Goal: Task Accomplishment & Management: Manage account settings

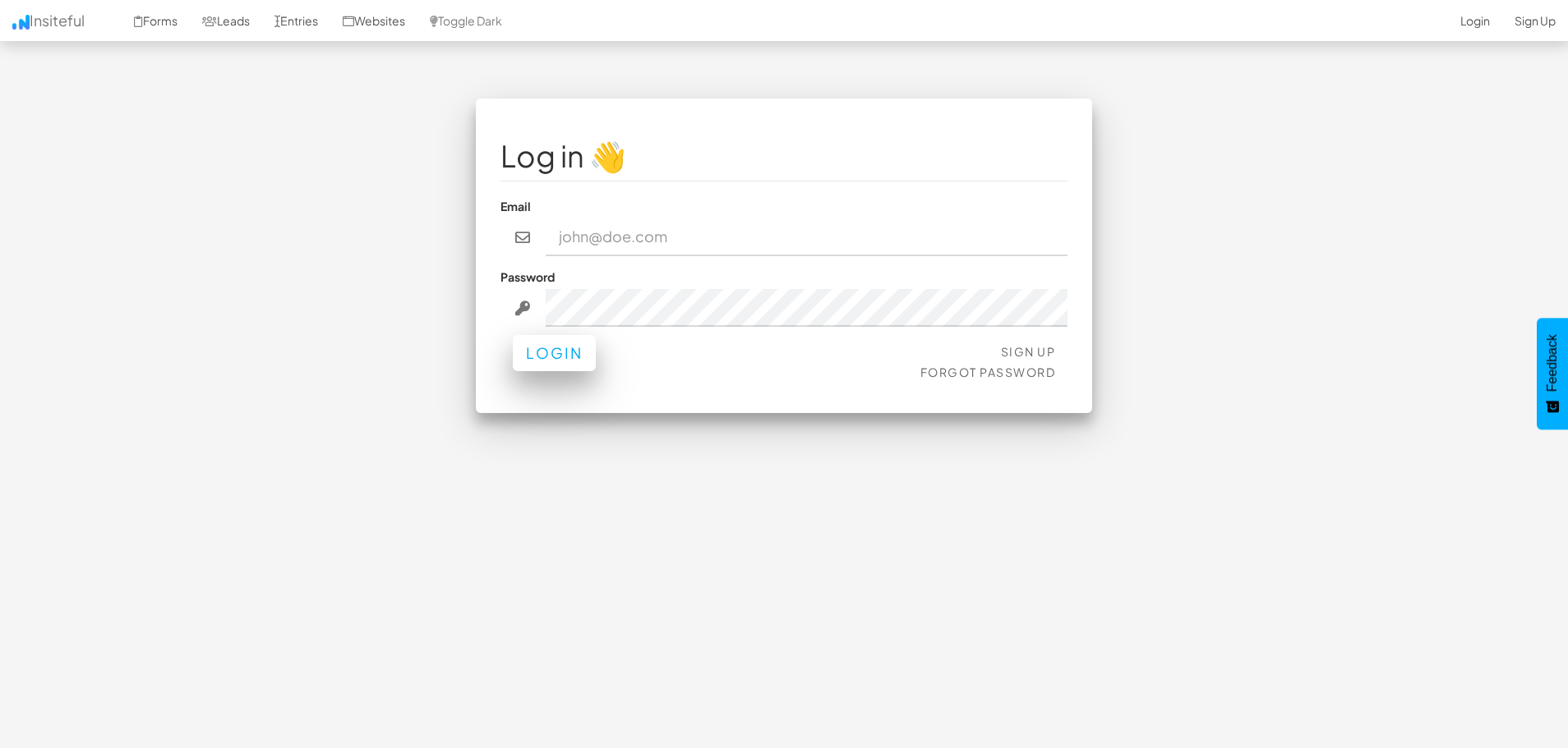
type input "[EMAIL_ADDRESS][DOMAIN_NAME]"
click at [552, 342] on button "Login" at bounding box center [554, 352] width 83 height 36
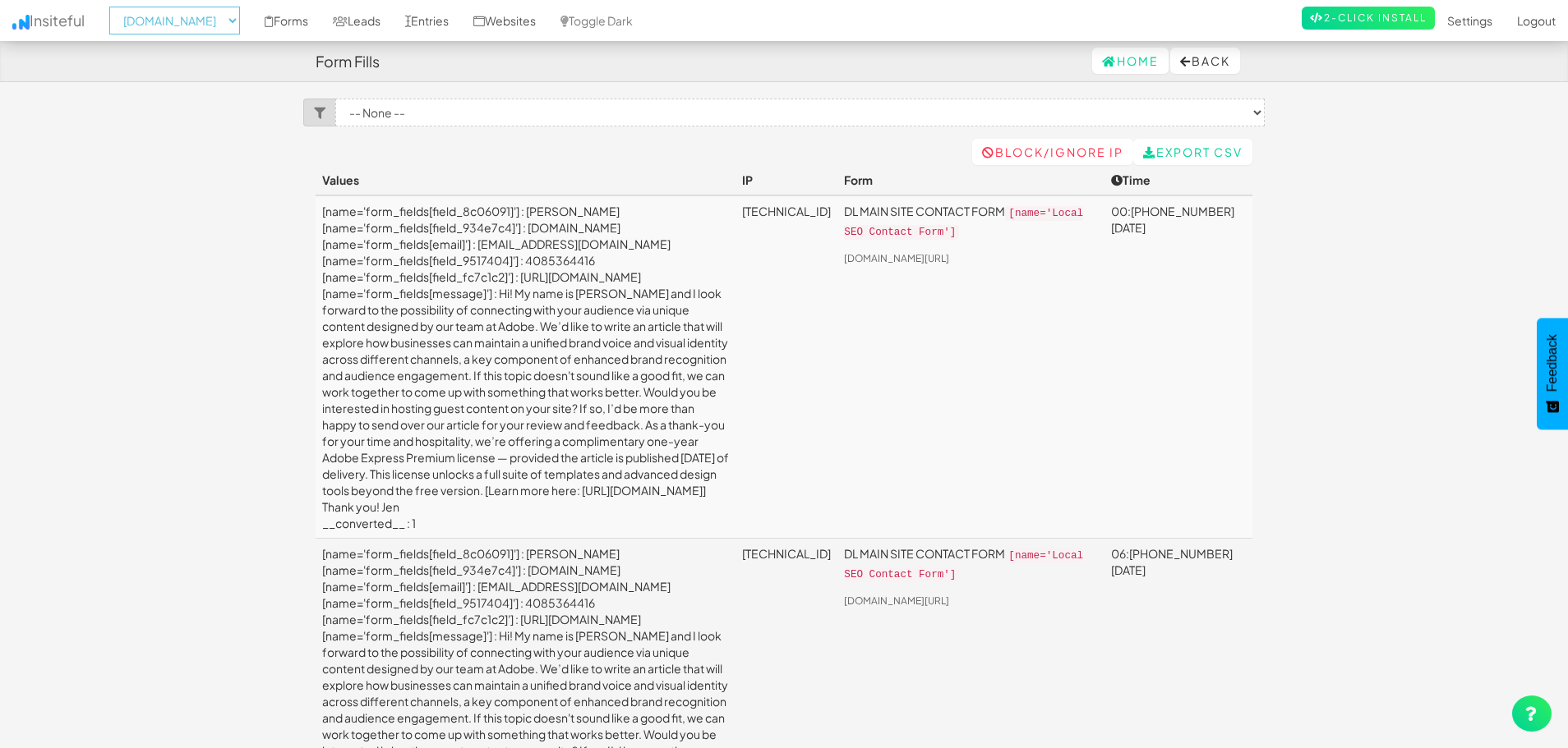
click at [188, 22] on select "-- None -- [DOMAIN_NAME] [DOMAIN_NAME] [DOMAIN_NAME]" at bounding box center [175, 20] width 130 height 28
select select "2519"
click at [115, 6] on select "-- None -- [DOMAIN_NAME] [DOMAIN_NAME] [DOMAIN_NAME]" at bounding box center [175, 20] width 130 height 28
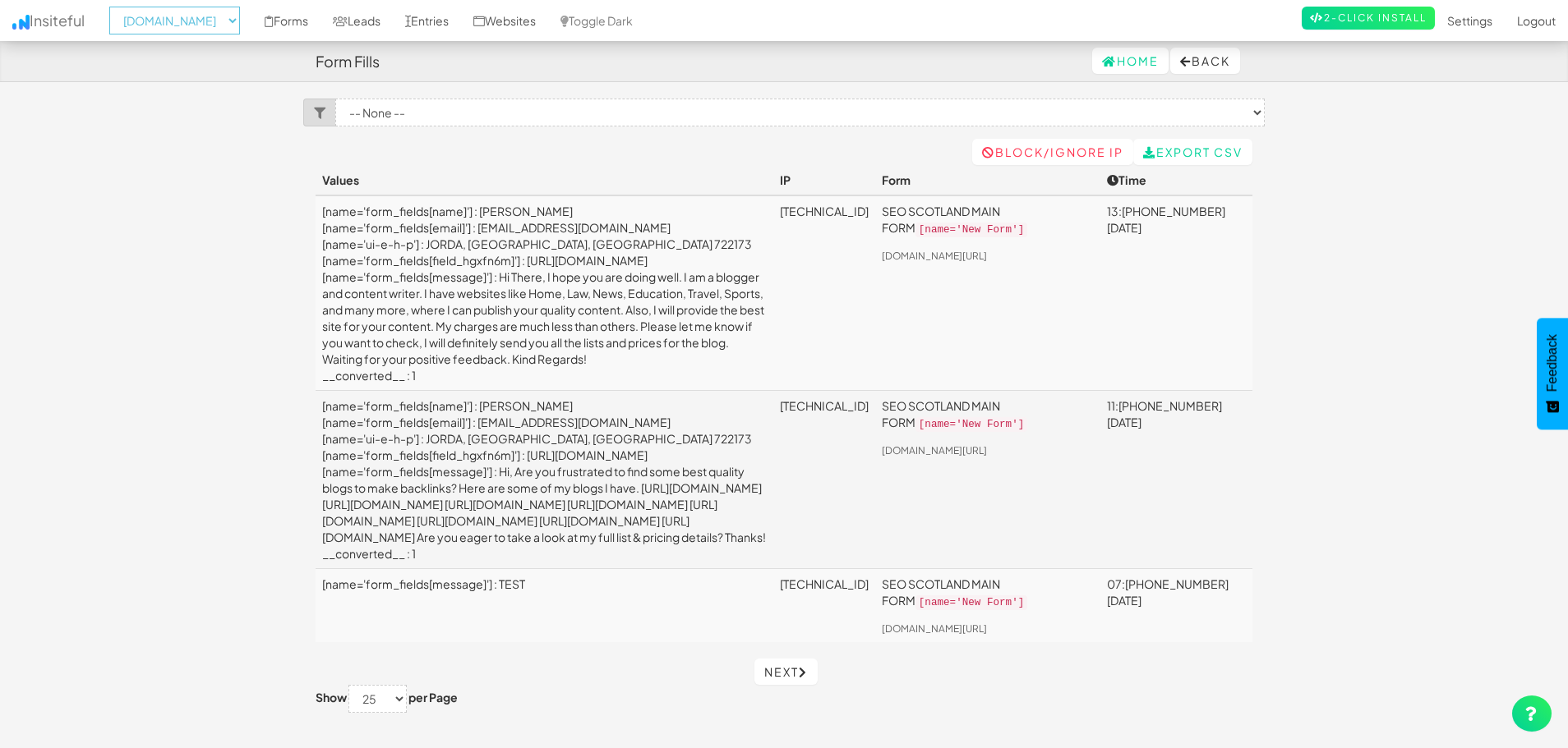
click at [212, 18] on select "-- None -- [DOMAIN_NAME] [DOMAIN_NAME] [DOMAIN_NAME]" at bounding box center [175, 20] width 130 height 28
select select "2520"
click at [115, 6] on select "-- None -- [DOMAIN_NAME] [DOMAIN_NAME] [DOMAIN_NAME]" at bounding box center [175, 20] width 130 height 28
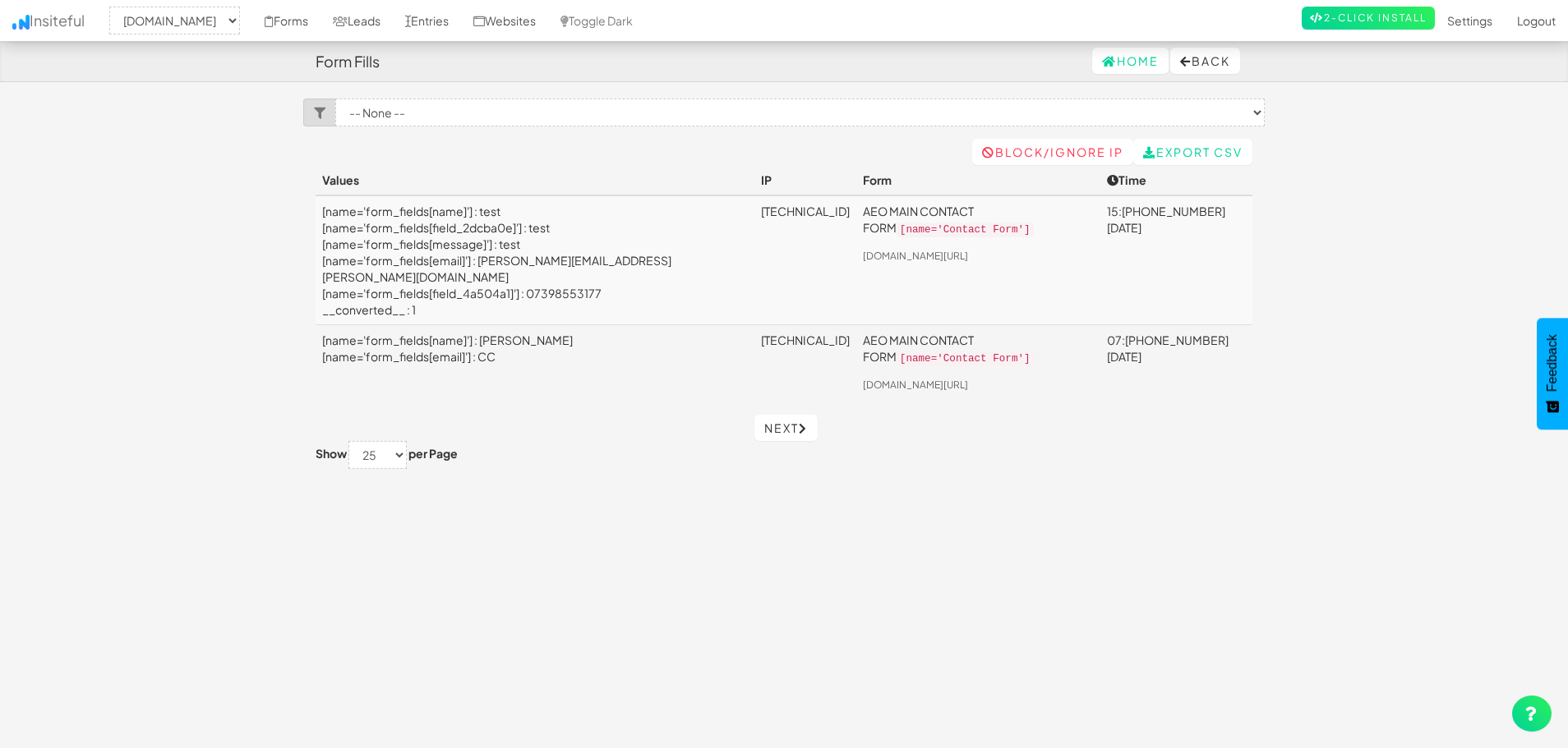
select select "2520"
click at [1464, 26] on link "Settings" at bounding box center [1469, 20] width 70 height 41
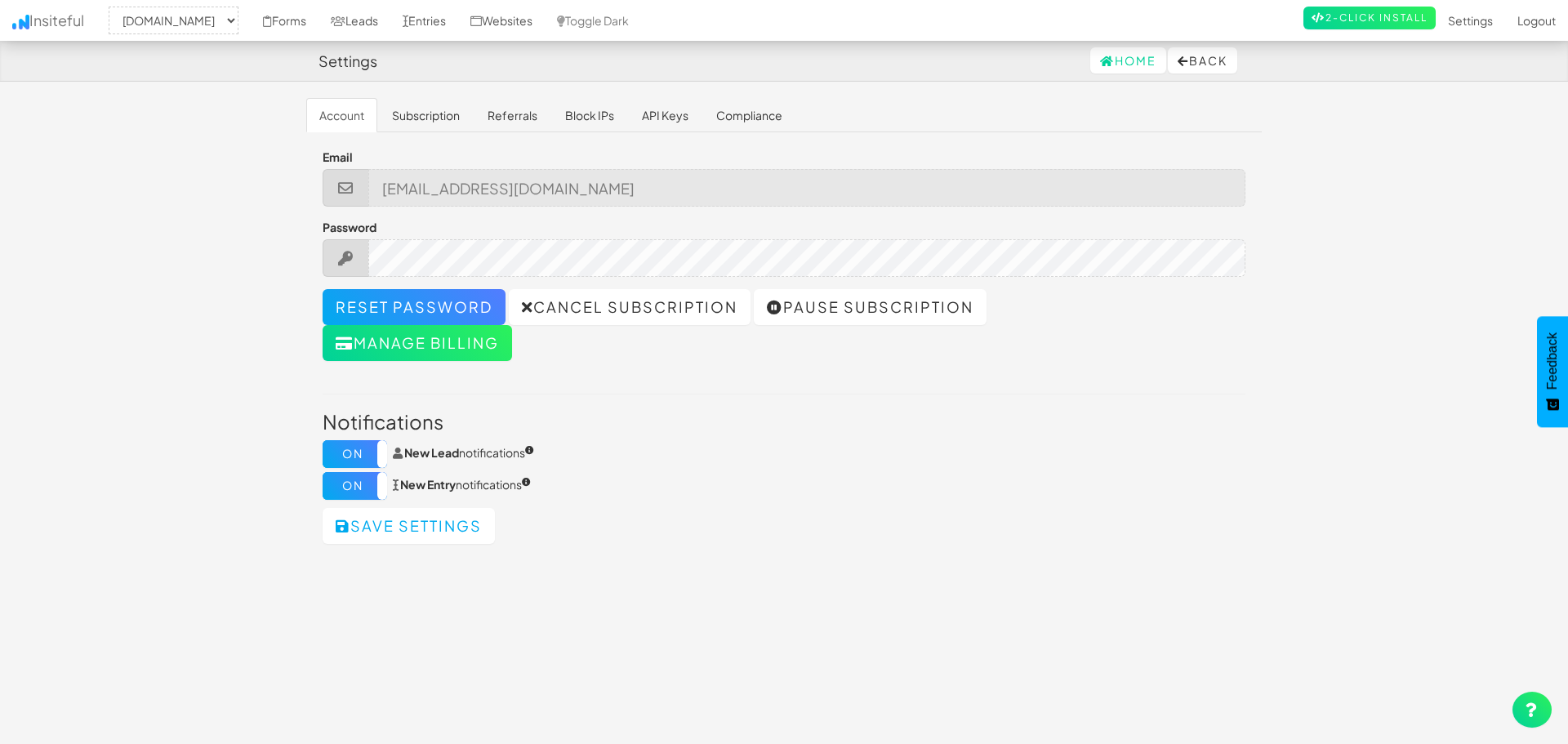
select select "2520"
click at [419, 117] on link "Subscription" at bounding box center [420, 115] width 94 height 34
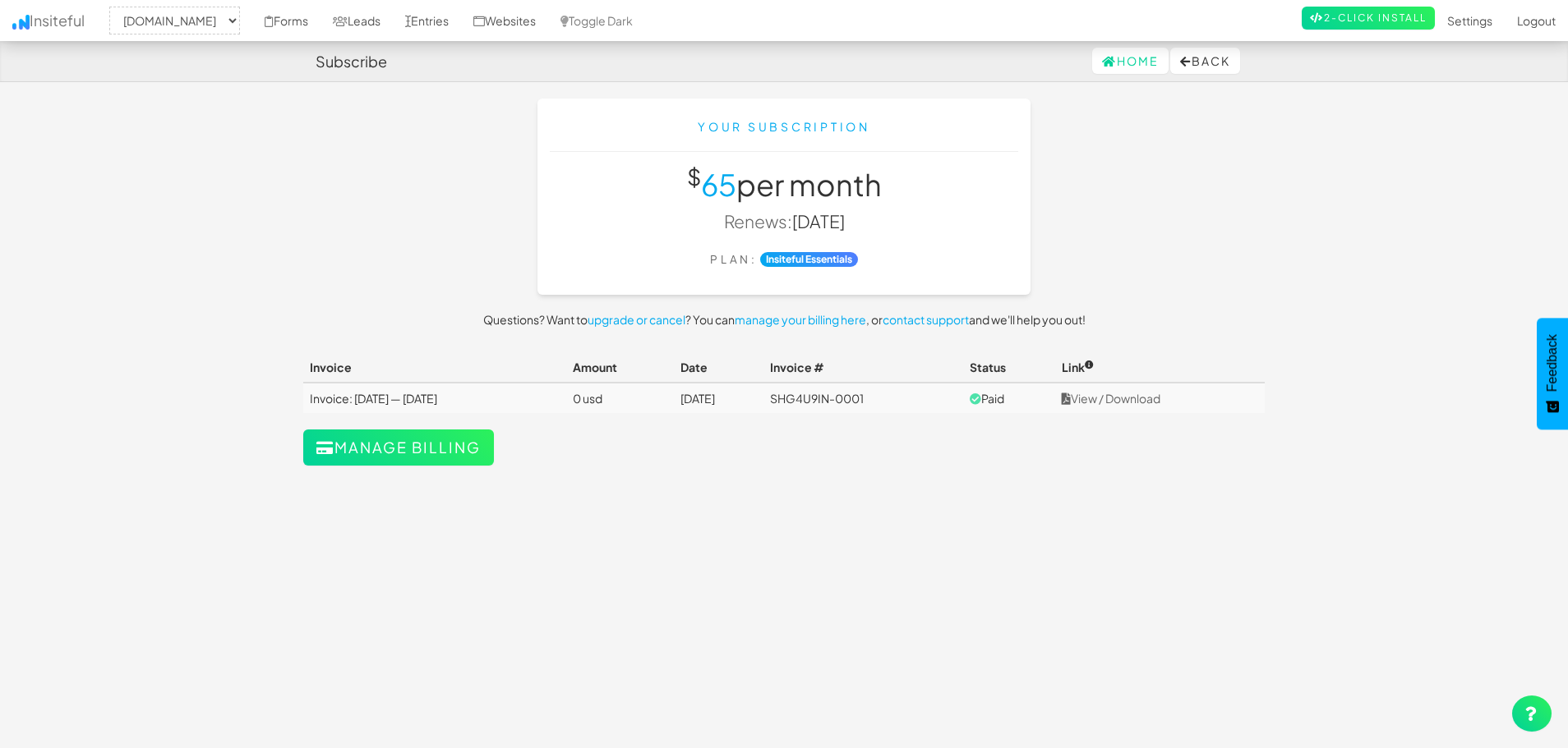
select select "2520"
